Goal: Information Seeking & Learning: Learn about a topic

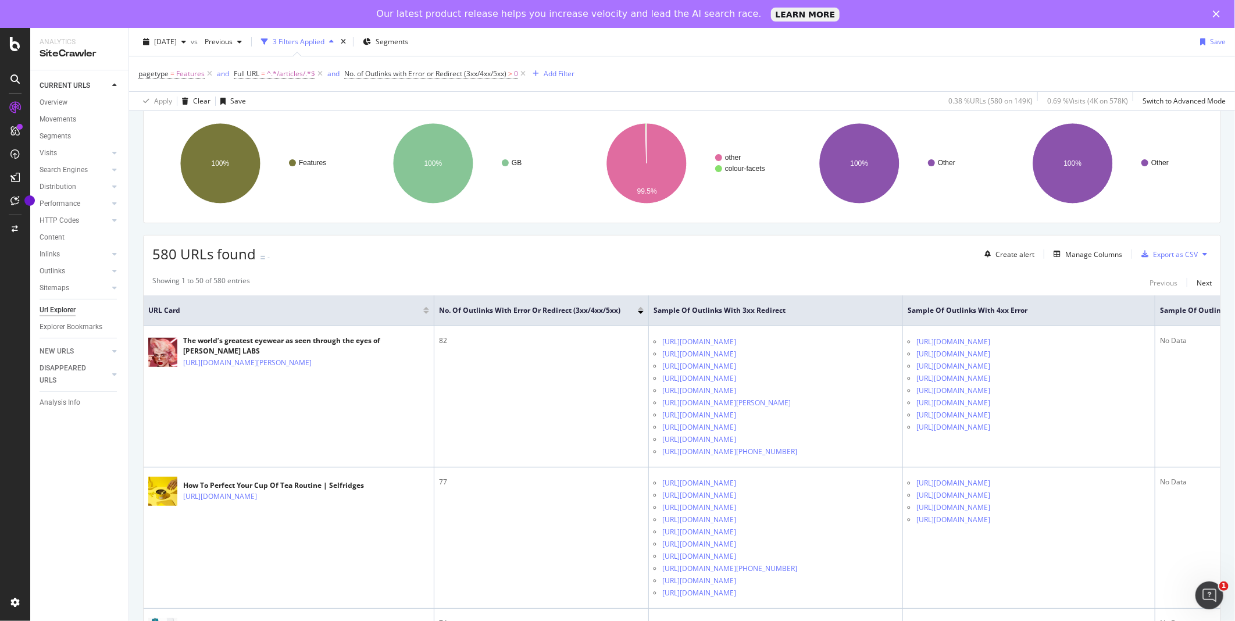
scroll to position [76, 0]
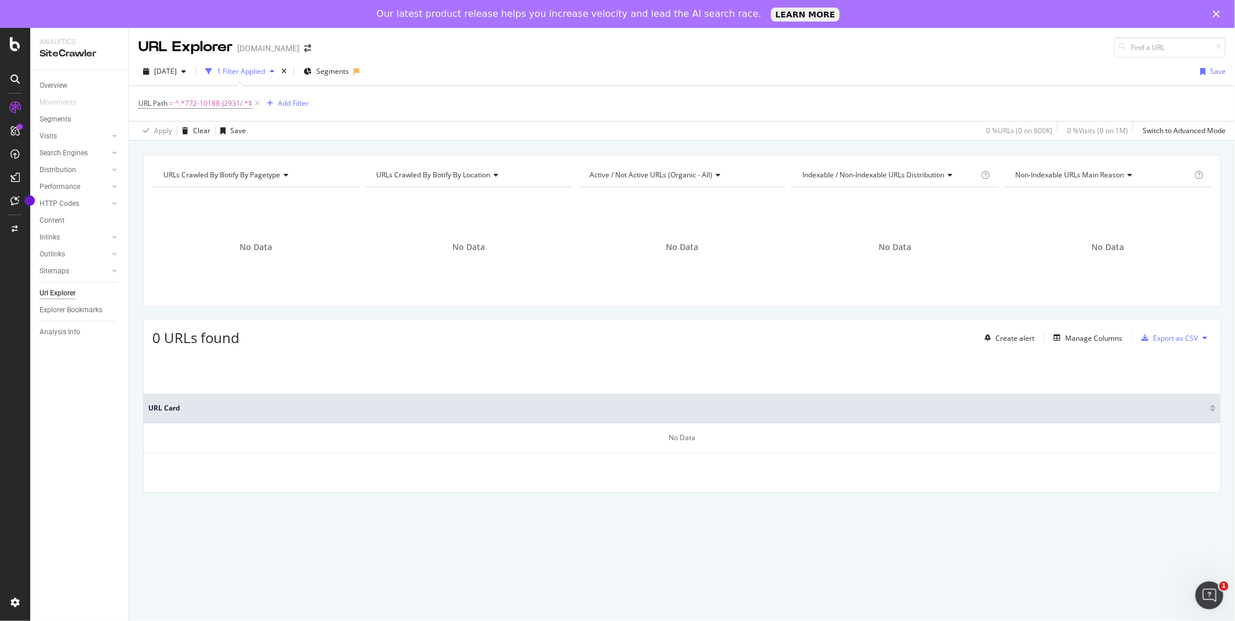
click at [843, 83] on div "[DATE] 1 Filter Applied Segments Save" at bounding box center [682, 73] width 1106 height 23
click at [186, 74] on icon "button" at bounding box center [183, 71] width 5 height 7
click at [343, 123] on div "Apply Clear Save 0 % URLs ( 0 on 130K ) 0 % Visits ( 0 on 543K ) Switch to Adva…" at bounding box center [682, 130] width 1106 height 19
click at [268, 105] on div "Add Filter" at bounding box center [271, 103] width 31 height 10
click at [787, 52] on div "URL Explorer www.selfridges.com" at bounding box center [682, 43] width 1106 height 30
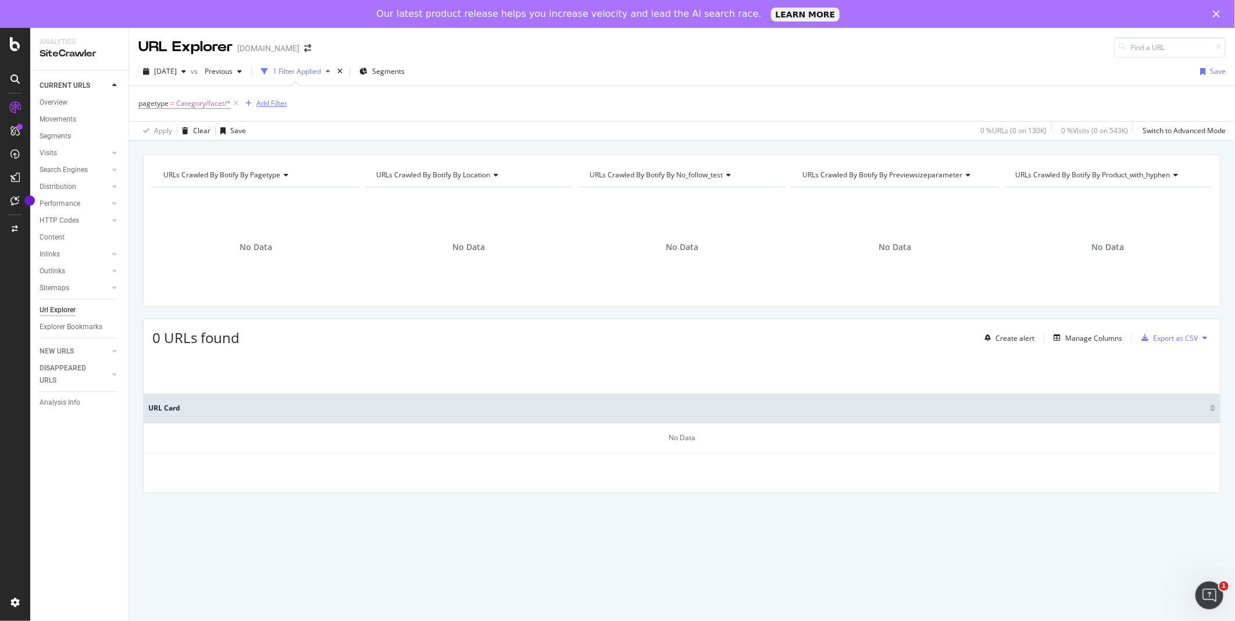
click at [262, 108] on div "Add Filter" at bounding box center [271, 103] width 31 height 10
type input "/bottega-veneta/"
click at [434, 108] on icon at bounding box center [432, 106] width 6 height 8
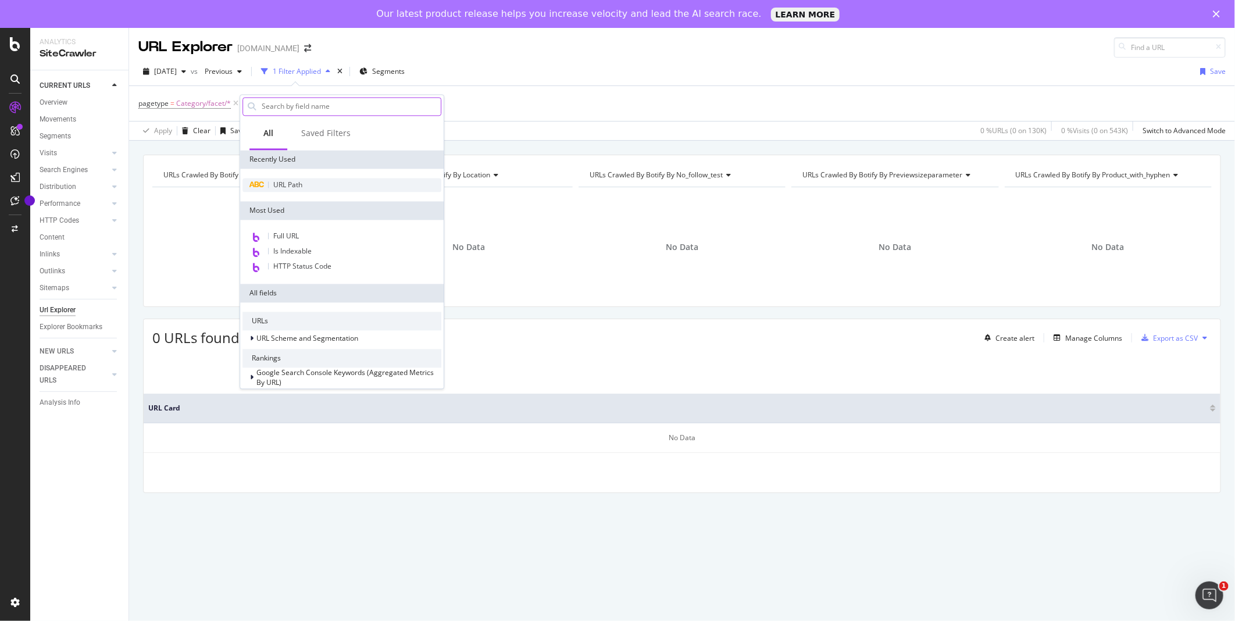
click at [273, 183] on span "URL Path" at bounding box center [287, 185] width 29 height 10
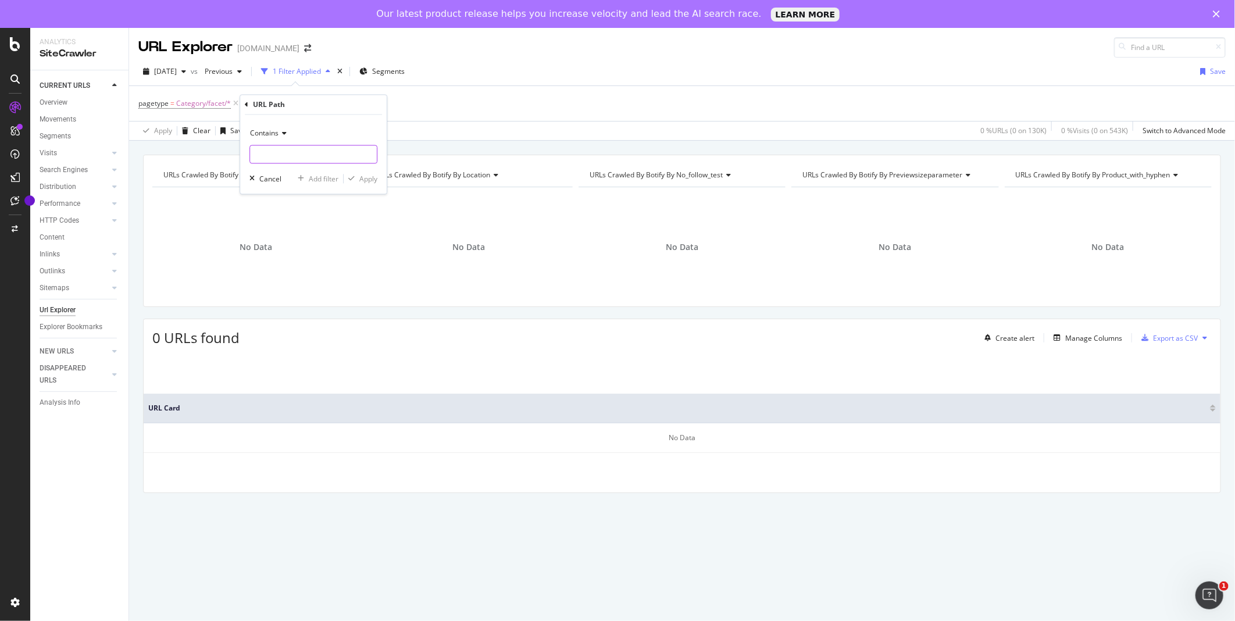
click at [294, 155] on input "text" at bounding box center [313, 154] width 127 height 19
click at [292, 154] on input "/bottega-vaneta" at bounding box center [305, 154] width 110 height 19
click at [327, 153] on input "/bottega-veneta" at bounding box center [305, 154] width 110 height 19
type input "/bottega-veneta/"
click at [359, 177] on div "Apply" at bounding box center [368, 179] width 18 height 10
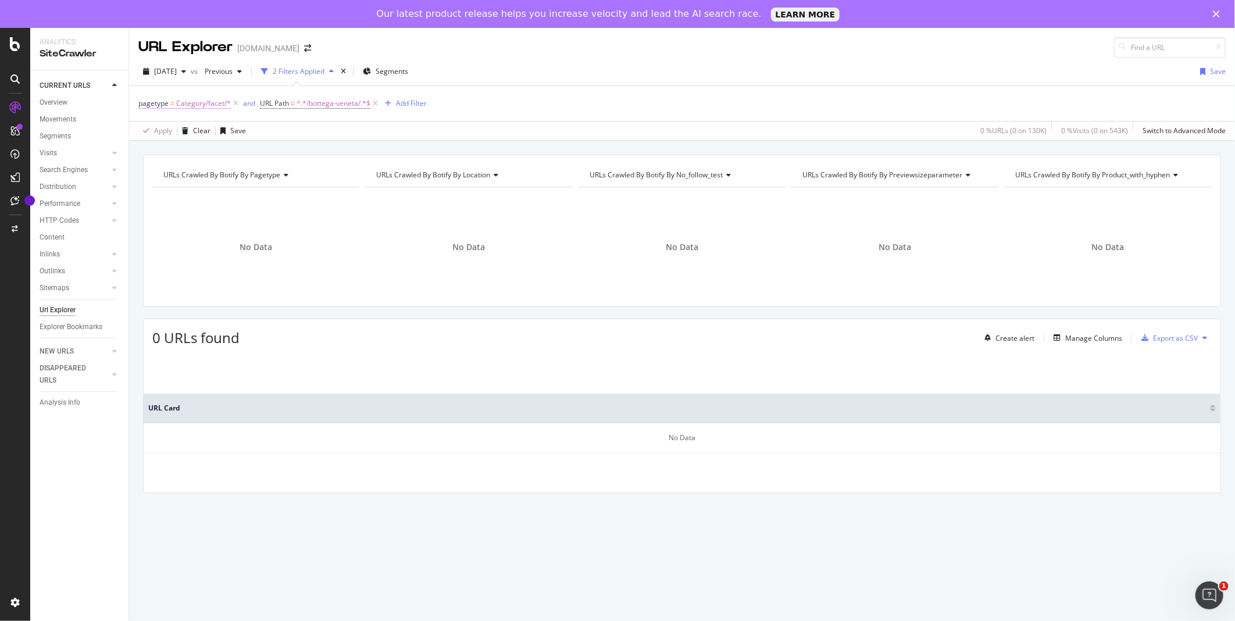
click at [214, 106] on span "Category/facet/*" at bounding box center [203, 103] width 55 height 16
click at [520, 80] on div "2025 Aug. 25th vs Previous 2 Filters Applied Segments Save" at bounding box center [682, 73] width 1106 height 23
click at [210, 108] on span "Category/facet/*" at bounding box center [203, 103] width 55 height 16
click at [577, 58] on div "2025 Aug. 25th vs Previous 2 Filters Applied Segments Save pagetype = Category/…" at bounding box center [682, 99] width 1106 height 83
click at [186, 68] on icon "button" at bounding box center [183, 71] width 5 height 7
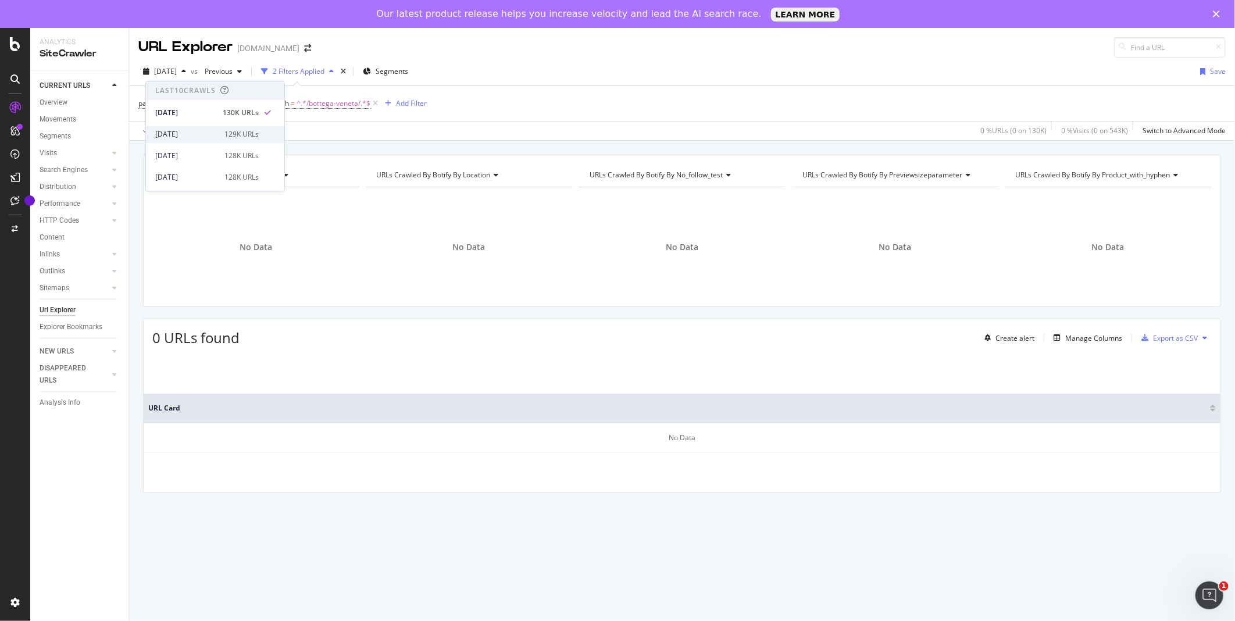
click at [202, 128] on div "2025 Aug. 18th 129K URLs" at bounding box center [215, 134] width 138 height 17
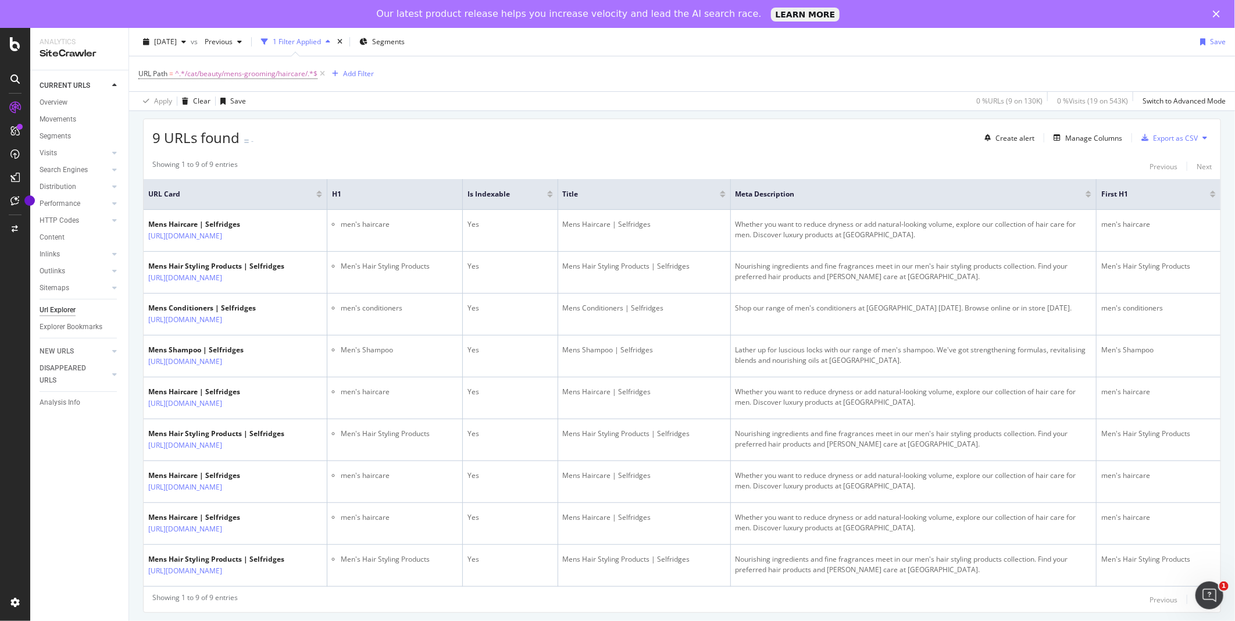
scroll to position [201, 0]
click at [290, 77] on span "^.*/cat/beauty/mens-grooming/haircare/.*$" at bounding box center [246, 74] width 142 height 16
click at [265, 122] on icon at bounding box center [267, 122] width 6 height 8
click at [237, 123] on input "text" at bounding box center [212, 122] width 127 height 19
type input "/bottega-veneta/"
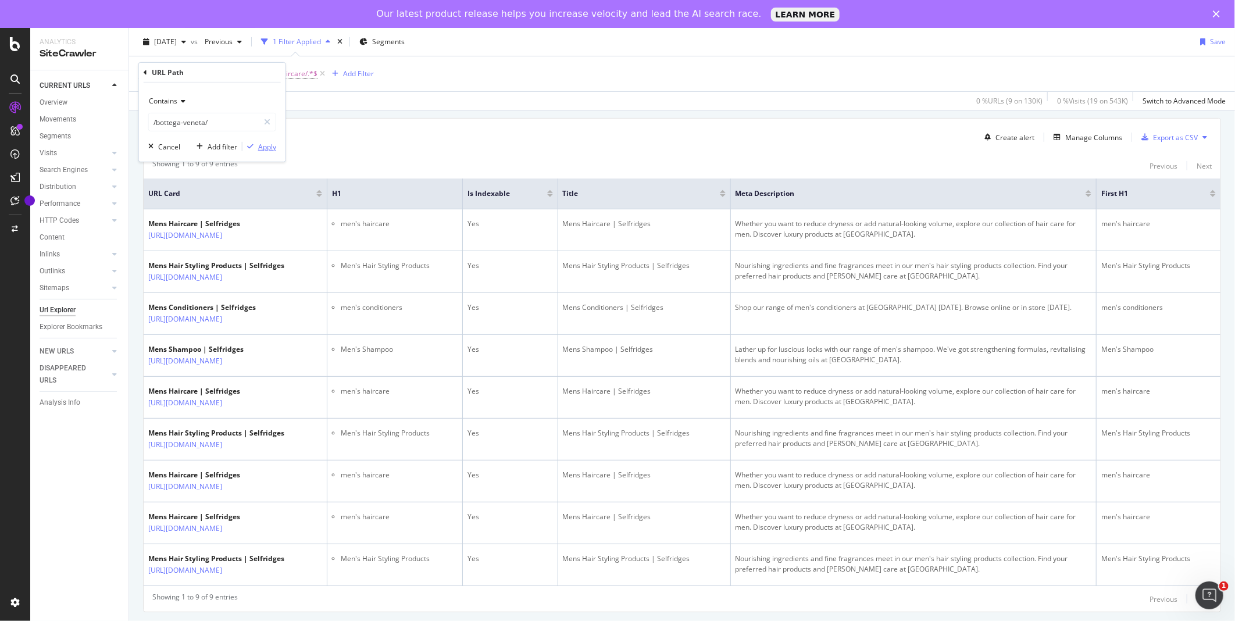
click at [272, 147] on div "Apply" at bounding box center [267, 146] width 18 height 10
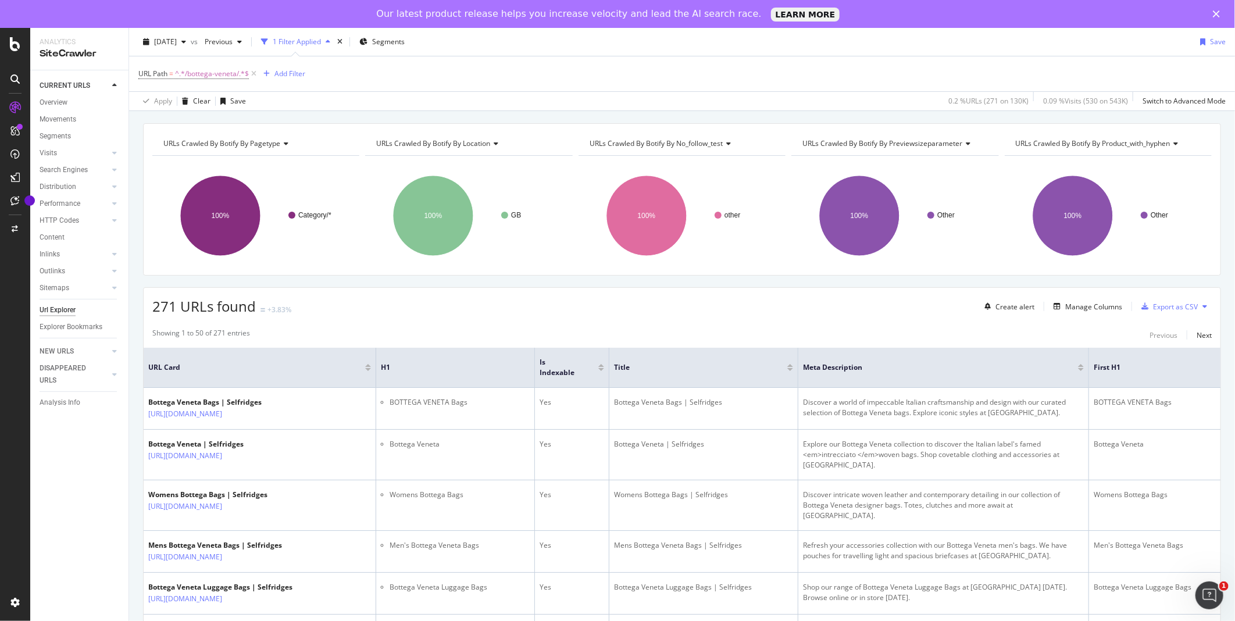
scroll to position [31, 0]
click at [219, 73] on span "^.*/bottega-veneta/.*$" at bounding box center [212, 74] width 74 height 16
click at [184, 101] on icon at bounding box center [181, 101] width 8 height 7
click at [342, 93] on div "Apply Clear Save 0.2 % URLs ( 271 on 130K ) 0.09 % Visits ( 530 on 543K ) Switc…" at bounding box center [682, 100] width 1106 height 19
click at [274, 77] on div "Add Filter" at bounding box center [289, 74] width 31 height 10
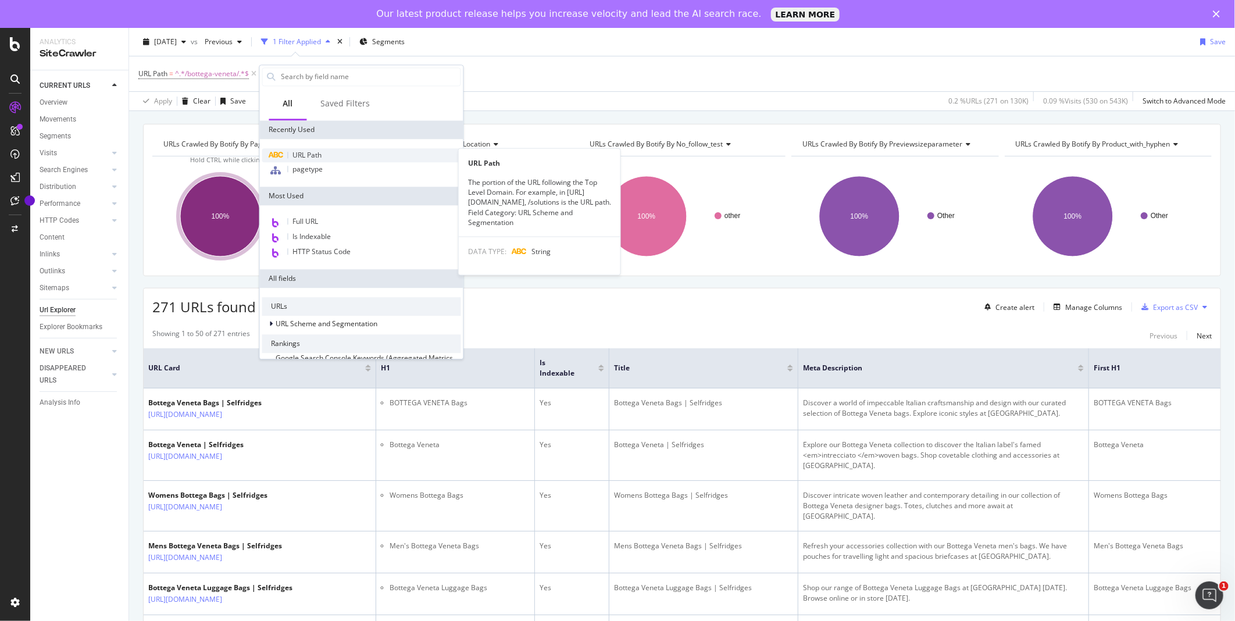
click at [315, 150] on span "URL Path" at bounding box center [307, 155] width 29 height 10
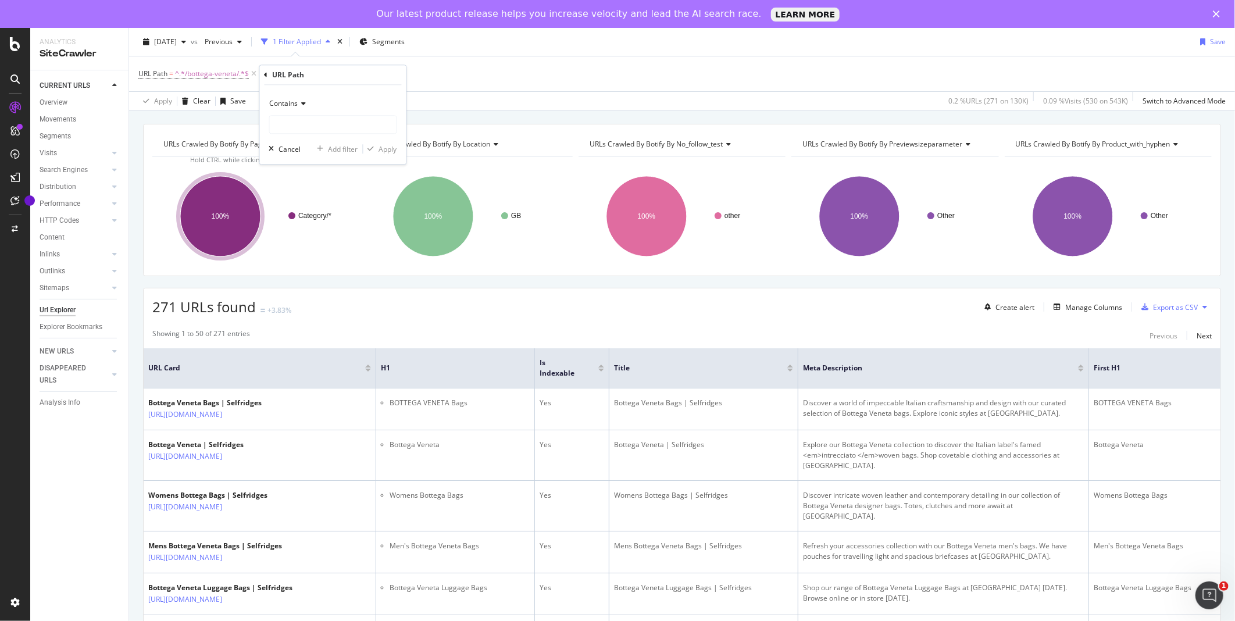
click at [305, 106] on icon at bounding box center [302, 103] width 8 height 7
click at [309, 236] on span "Doesn't contain" at bounding box center [300, 234] width 51 height 10
click at [304, 126] on input "text" at bounding box center [333, 124] width 127 height 19
type input "womens"
click at [382, 149] on div "Apply" at bounding box center [388, 149] width 18 height 10
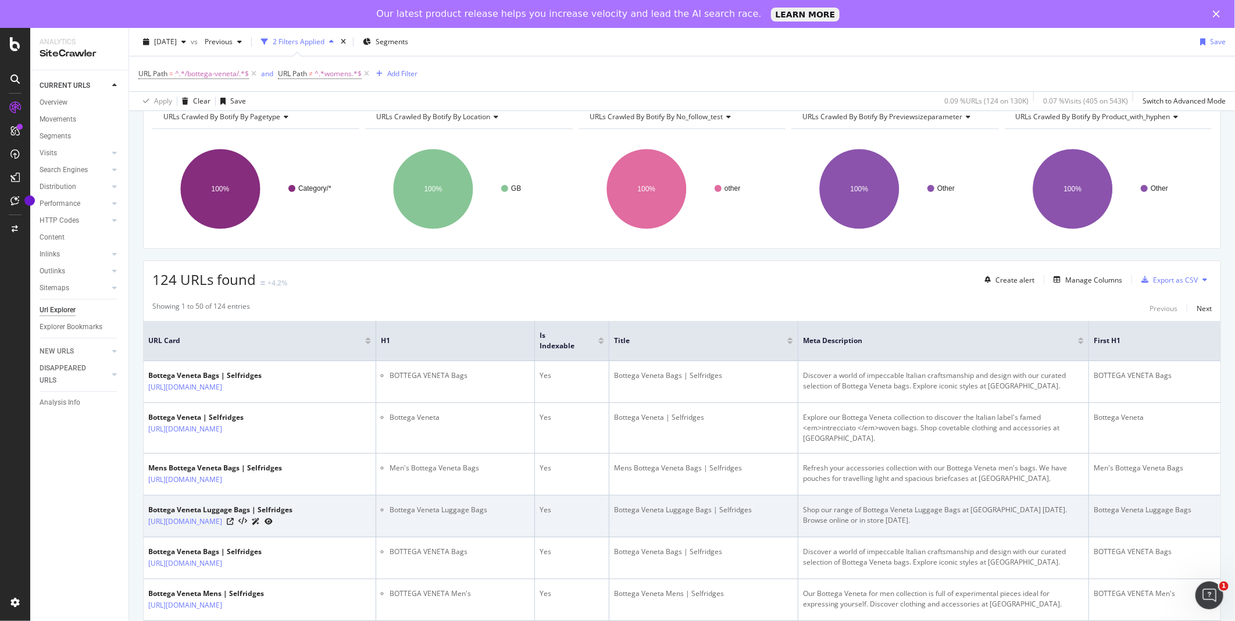
scroll to position [44, 0]
